Goal: Task Accomplishment & Management: Manage account settings

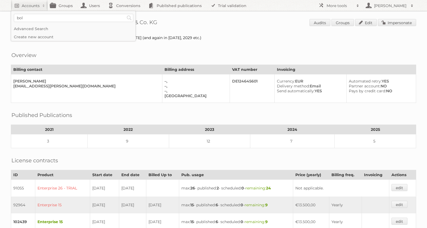
type input"] "bol"
click at [125, 14] on input "Search" at bounding box center [129, 18] width 8 height 8
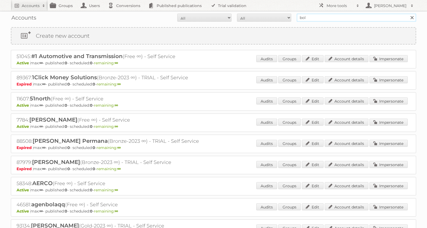
click at [338, 17] on input "bol" at bounding box center [356, 18] width 119 height 8
click at [408, 14] on input "Search" at bounding box center [412, 18] width 8 height 8
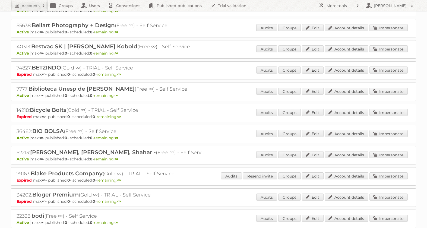
scroll to position [865, 0]
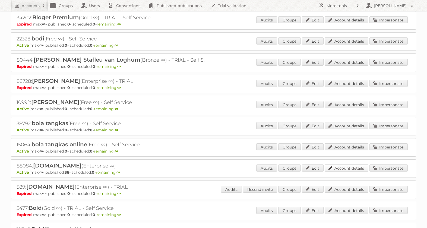
click at [346, 171] on link "Account details" at bounding box center [347, 168] width 44 height 7
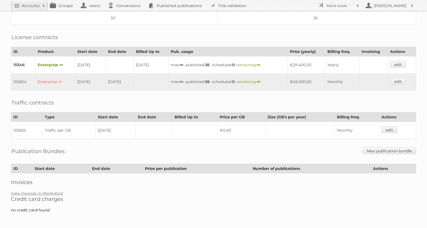
scroll to position [129, 0]
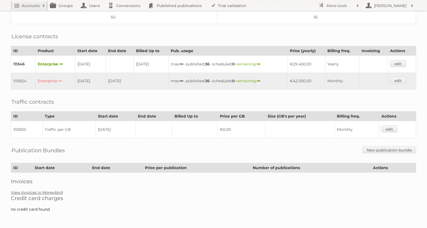
click at [43, 191] on link "View Invoices in Moneybird" at bounding box center [37, 192] width 52 height 5
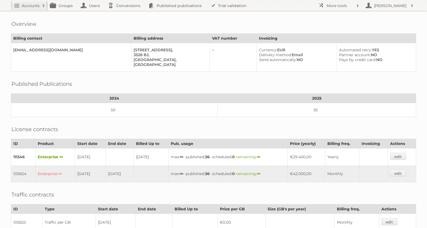
scroll to position [0, 0]
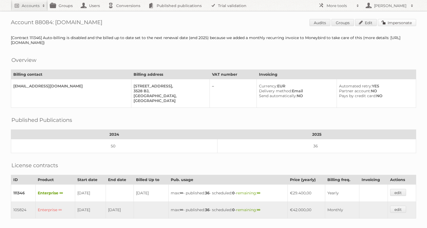
click at [398, 22] on link "Impersonate" at bounding box center [397, 22] width 38 height 7
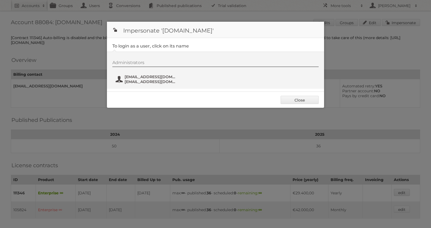
click at [154, 81] on span "fs+bol@publitas.com" at bounding box center [151, 81] width 53 height 5
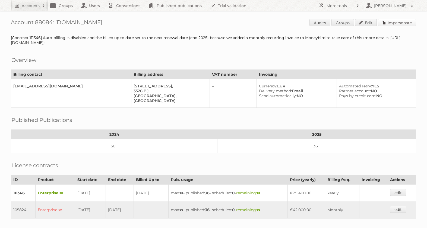
click at [397, 24] on link "Impersonate" at bounding box center [397, 22] width 38 height 7
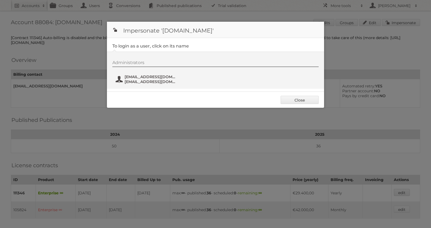
click at [142, 80] on span "fs+bol@publitas.com" at bounding box center [151, 81] width 53 height 5
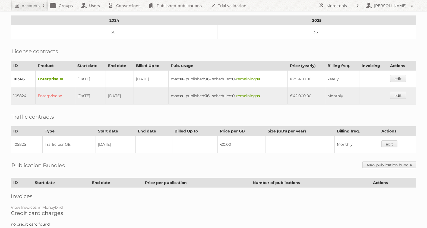
scroll to position [129, 0]
